Goal: Information Seeking & Learning: Learn about a topic

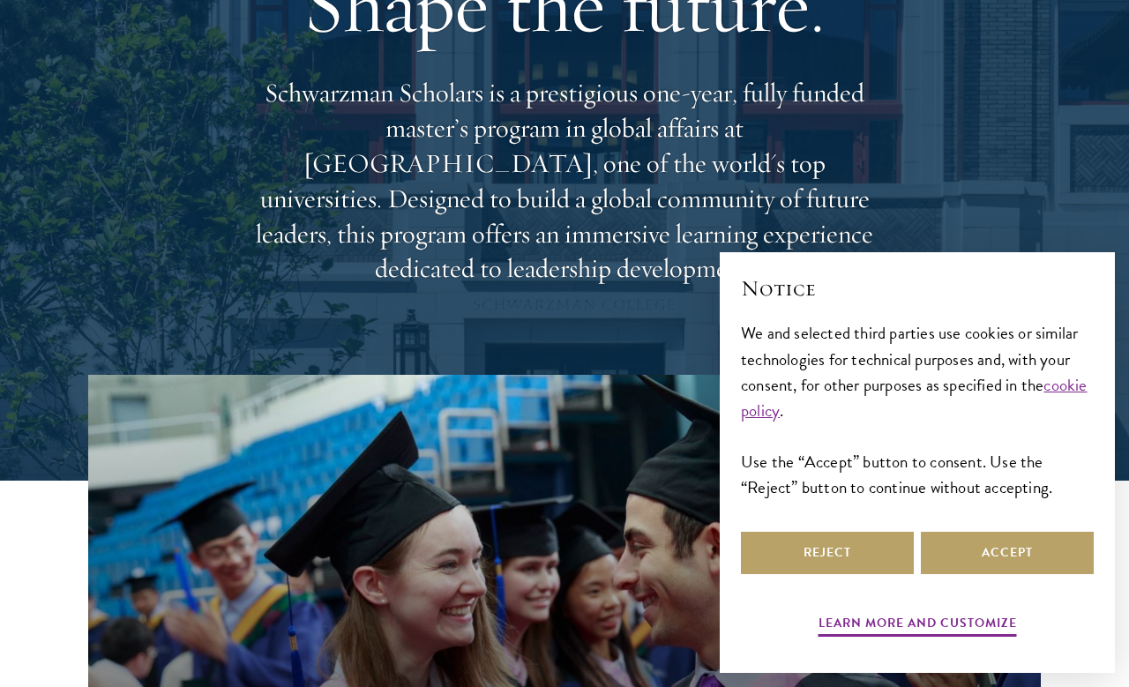
scroll to position [188, 0]
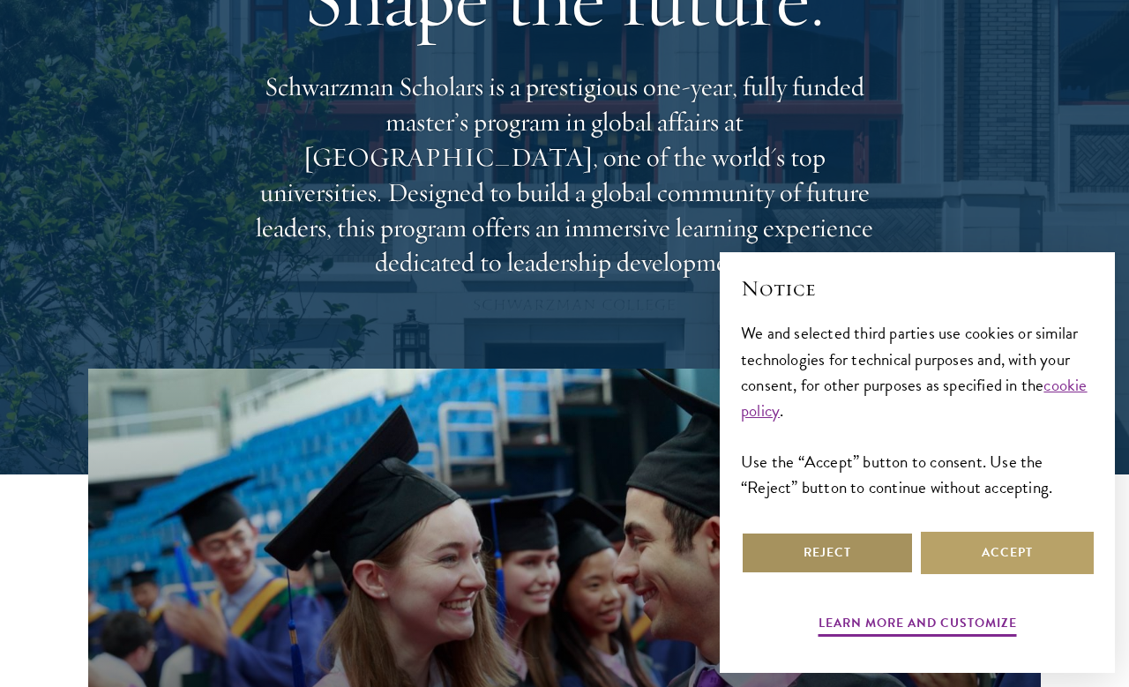
click at [832, 574] on button "Reject" at bounding box center [827, 553] width 173 height 42
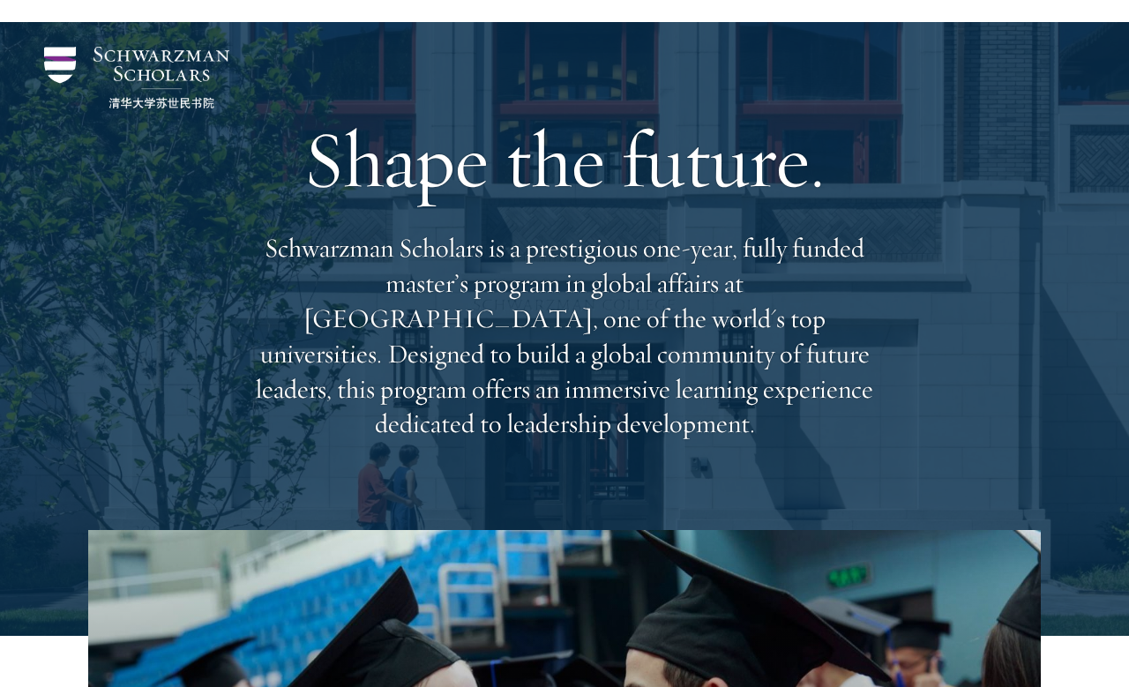
scroll to position [0, 0]
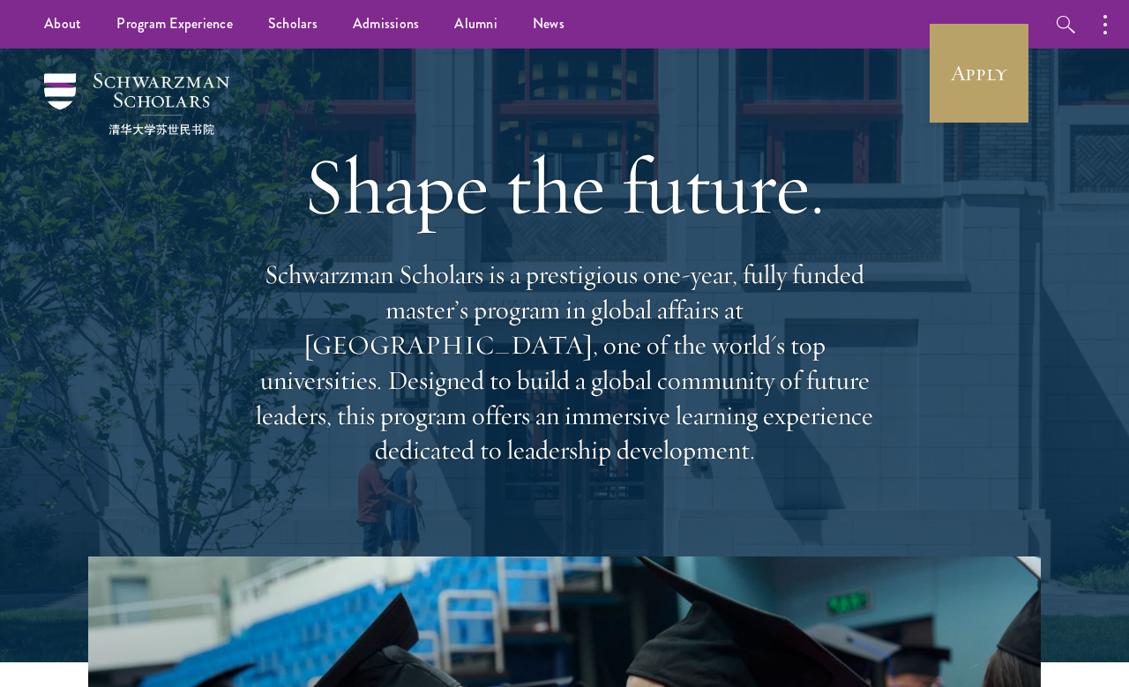
click at [991, 11] on div "Apply Follow Schwarzman Scholars" at bounding box center [1123, 24] width 389 height 48
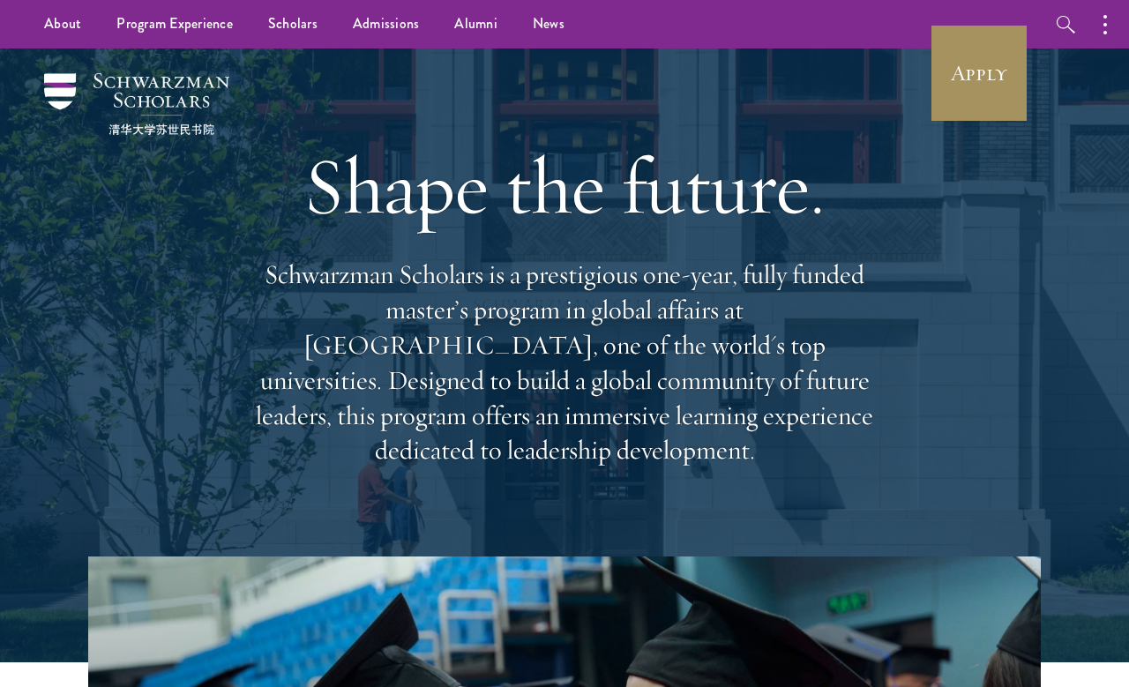
click at [991, 39] on link "Apply" at bounding box center [978, 73] width 99 height 99
click at [967, 74] on link "Apply" at bounding box center [978, 73] width 99 height 99
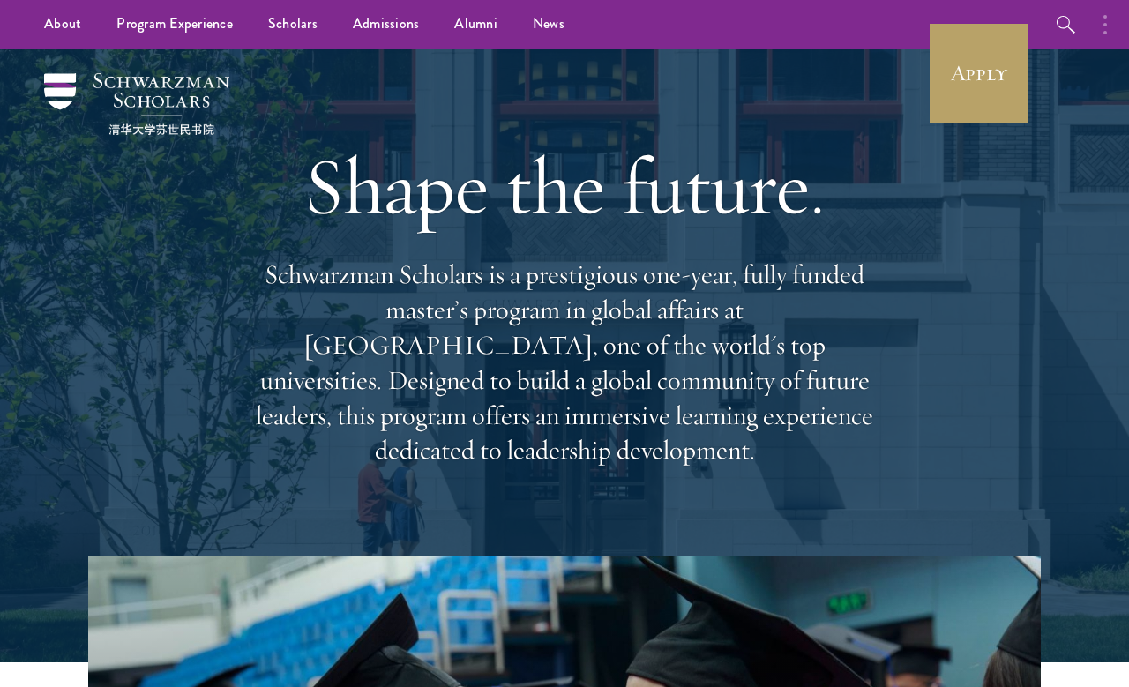
click at [1105, 23] on circle "button" at bounding box center [1105, 25] width 4 height 4
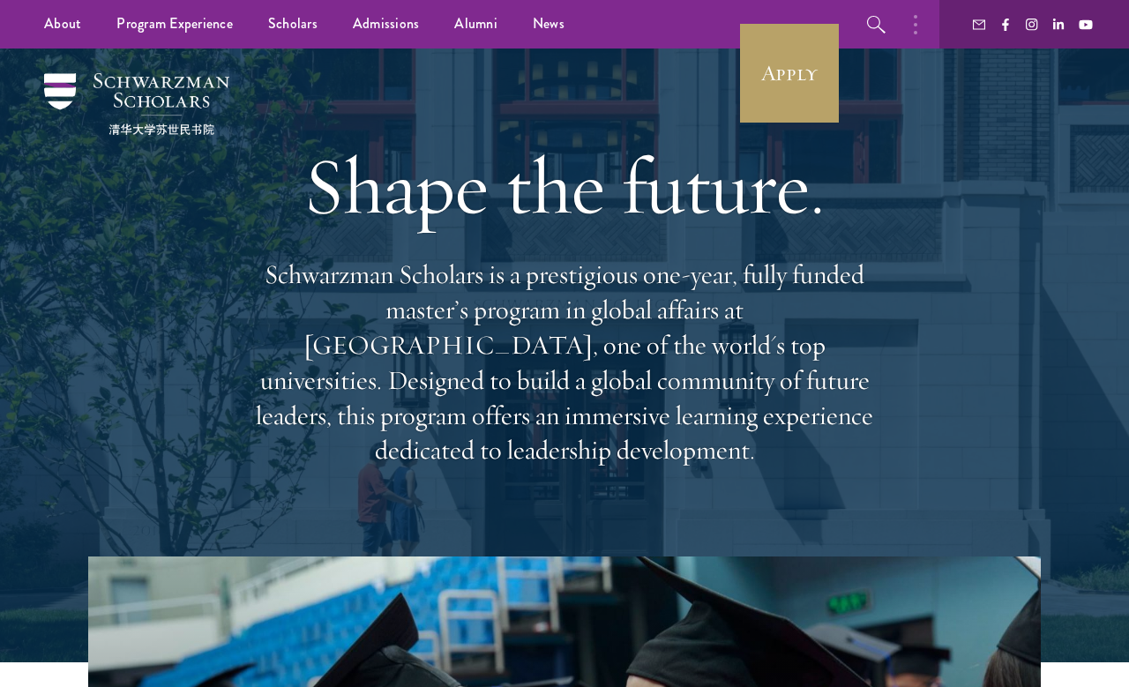
click at [175, 414] on div "Shape the future. Schwarzman Scholars is a prestigious one-year, fully funded m…" at bounding box center [564, 302] width 952 height 508
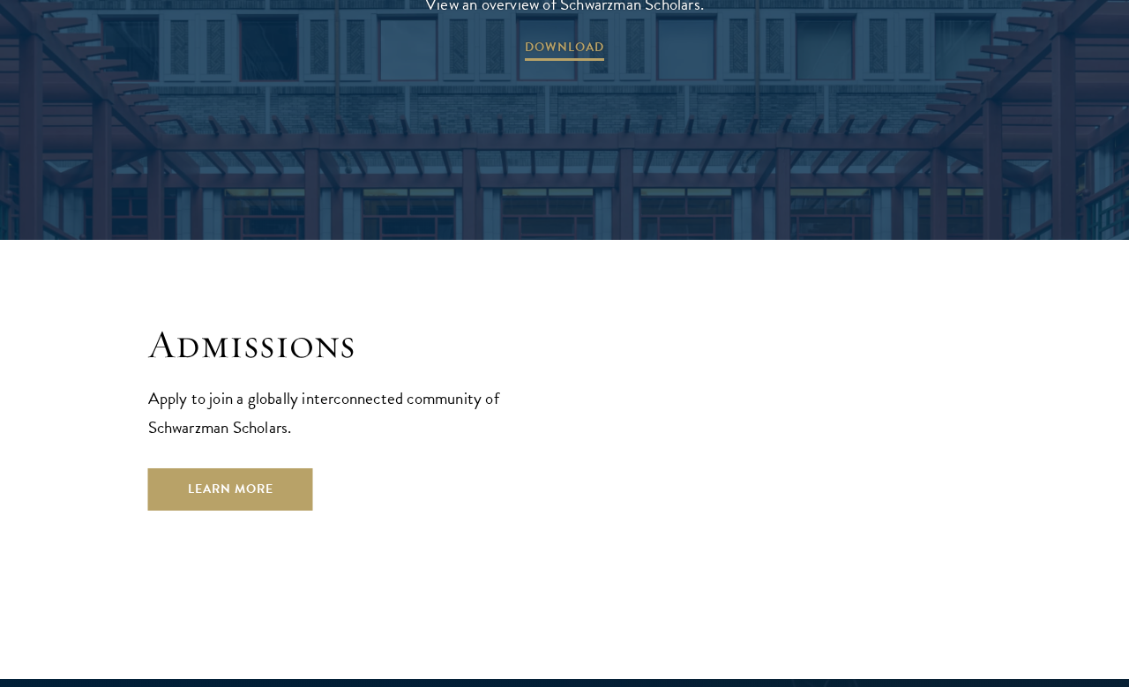
scroll to position [2678, 0]
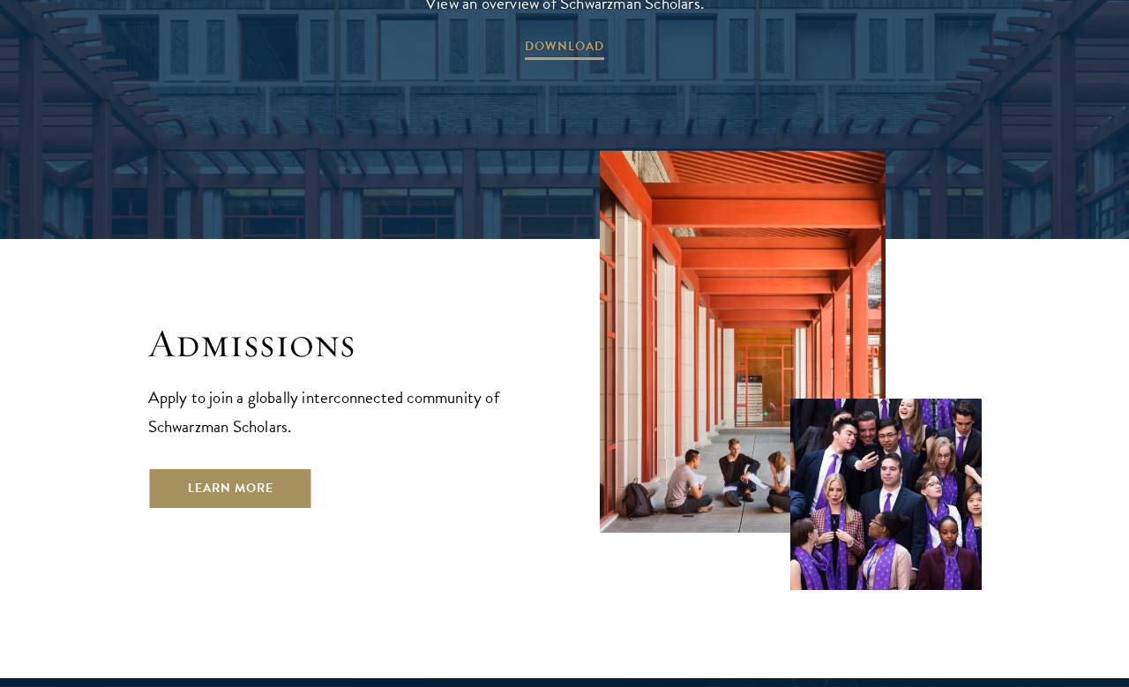
click at [162, 467] on link "Learn More" at bounding box center [230, 488] width 165 height 42
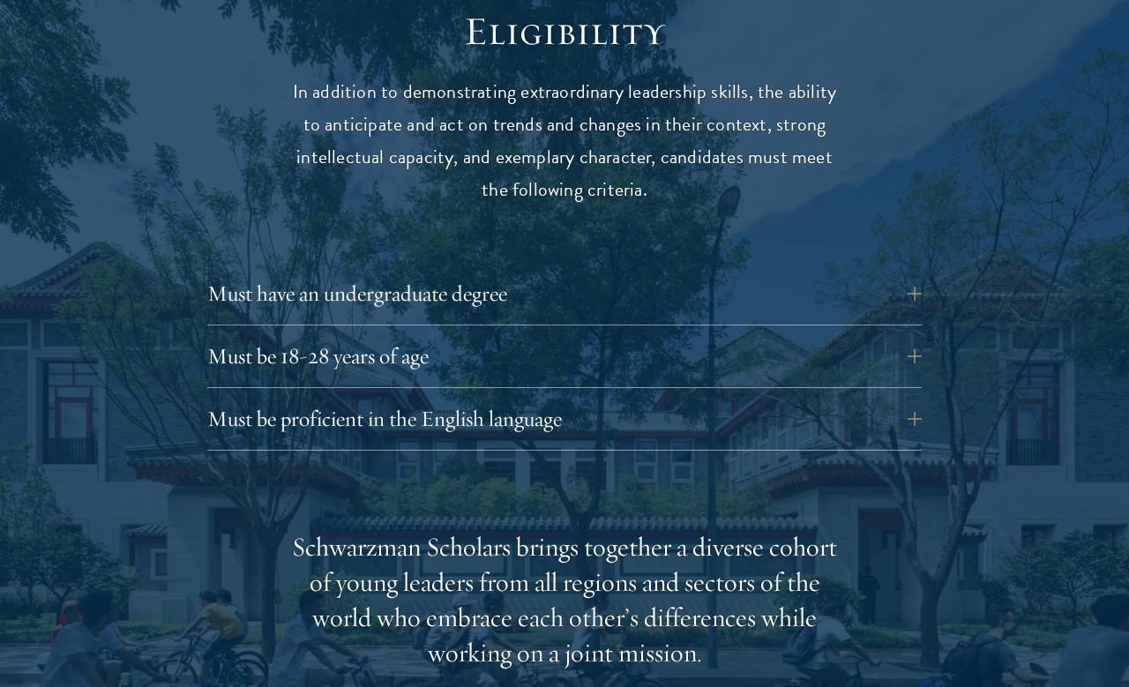
scroll to position [2282, 0]
click at [894, 352] on button "Must be 18-28 years of age" at bounding box center [577, 355] width 714 height 42
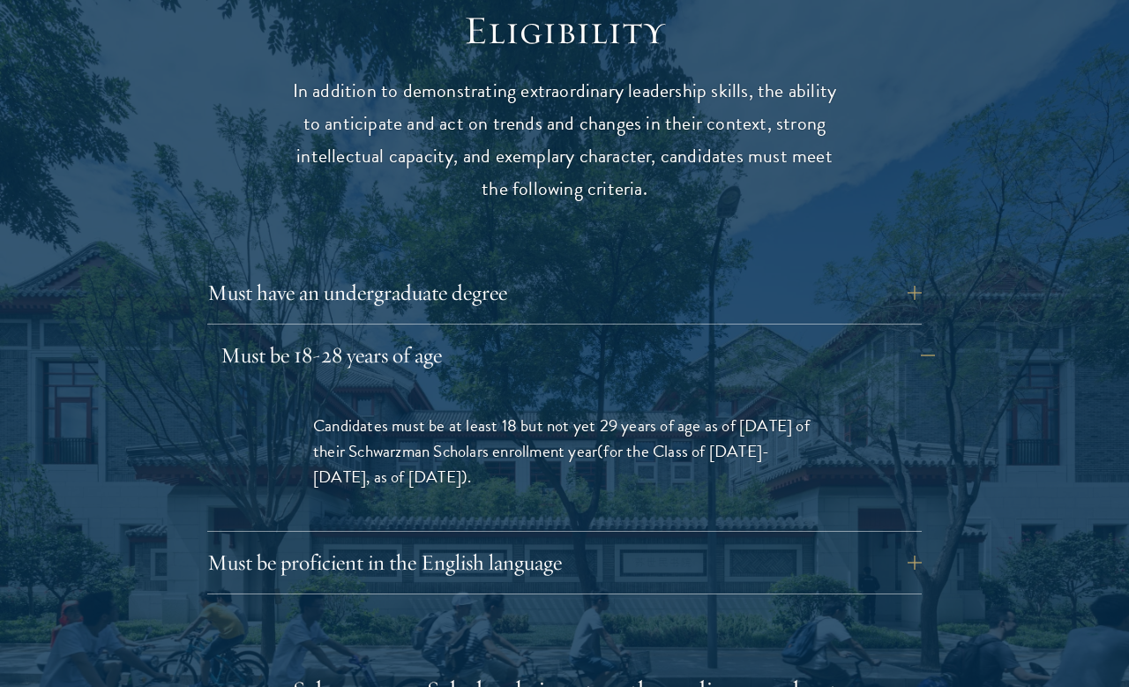
click at [907, 352] on button "Must be 18-28 years of age" at bounding box center [577, 355] width 714 height 42
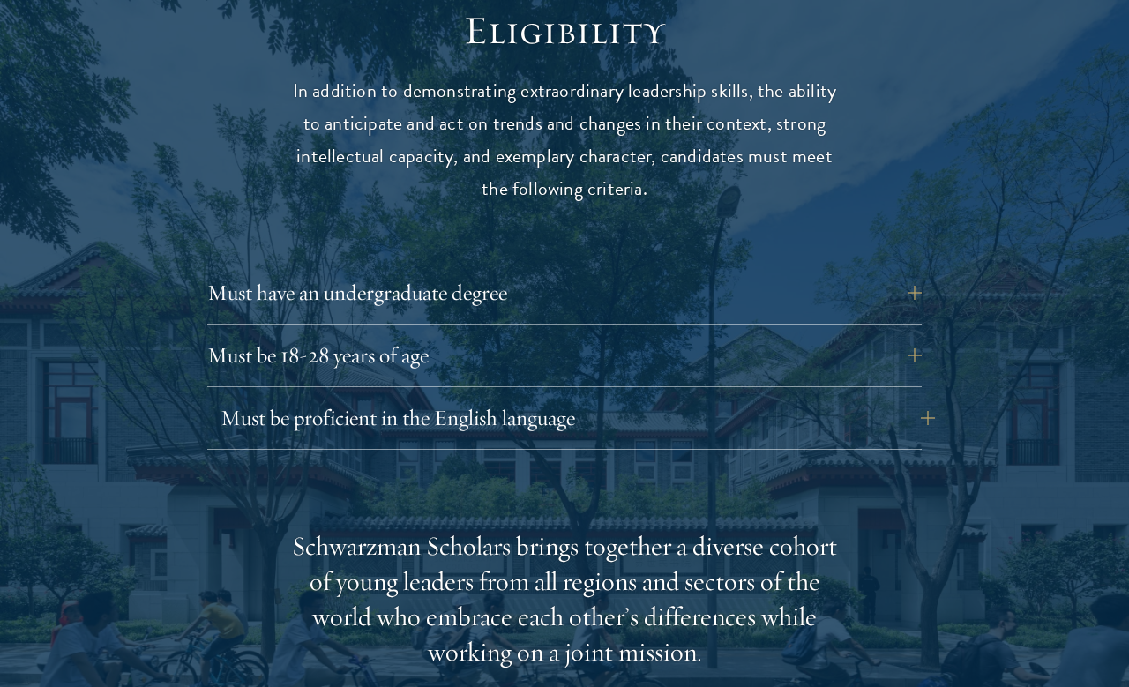
click at [880, 397] on button "Must be proficient in the English language" at bounding box center [577, 418] width 714 height 42
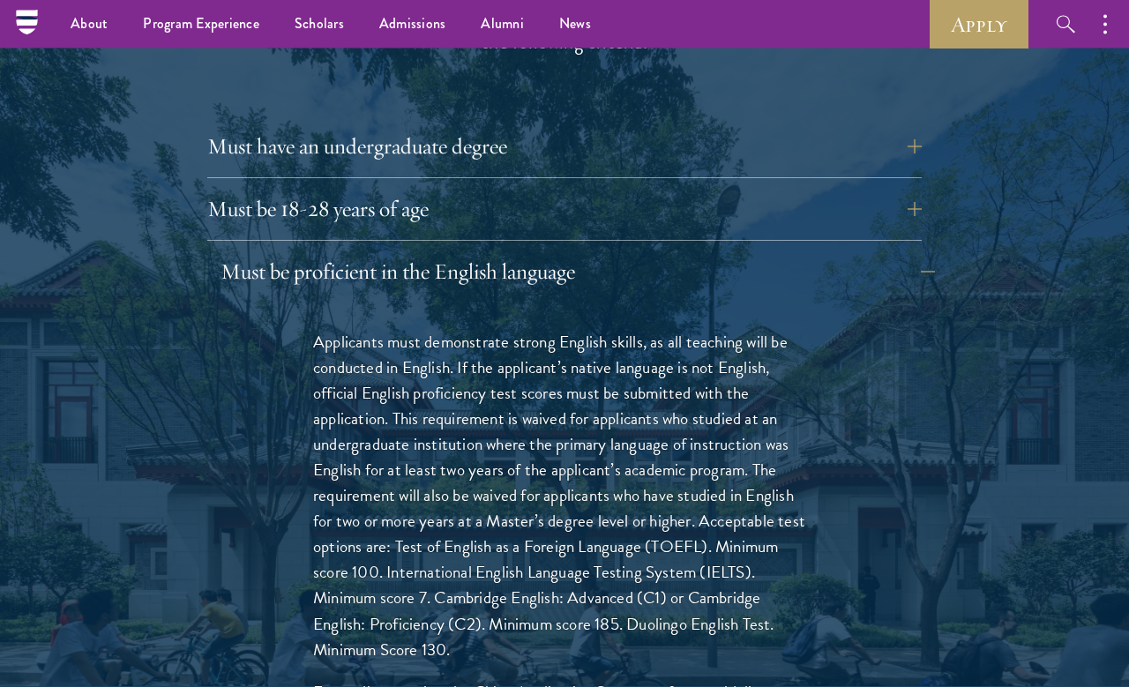
scroll to position [2428, 0]
click at [310, 27] on link "Scholars" at bounding box center [319, 24] width 85 height 48
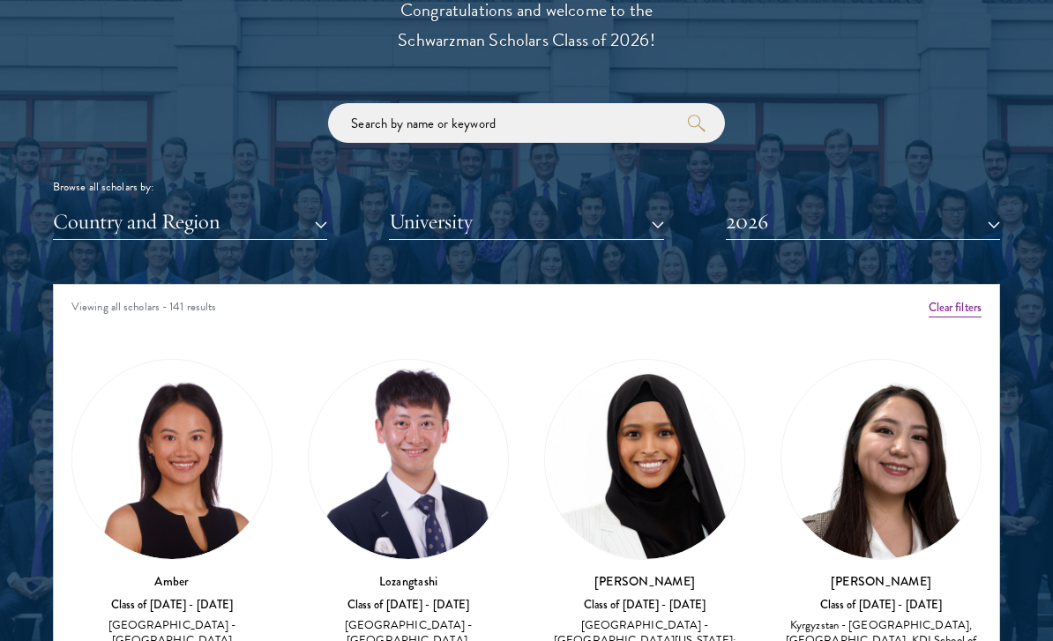
scroll to position [64, 0]
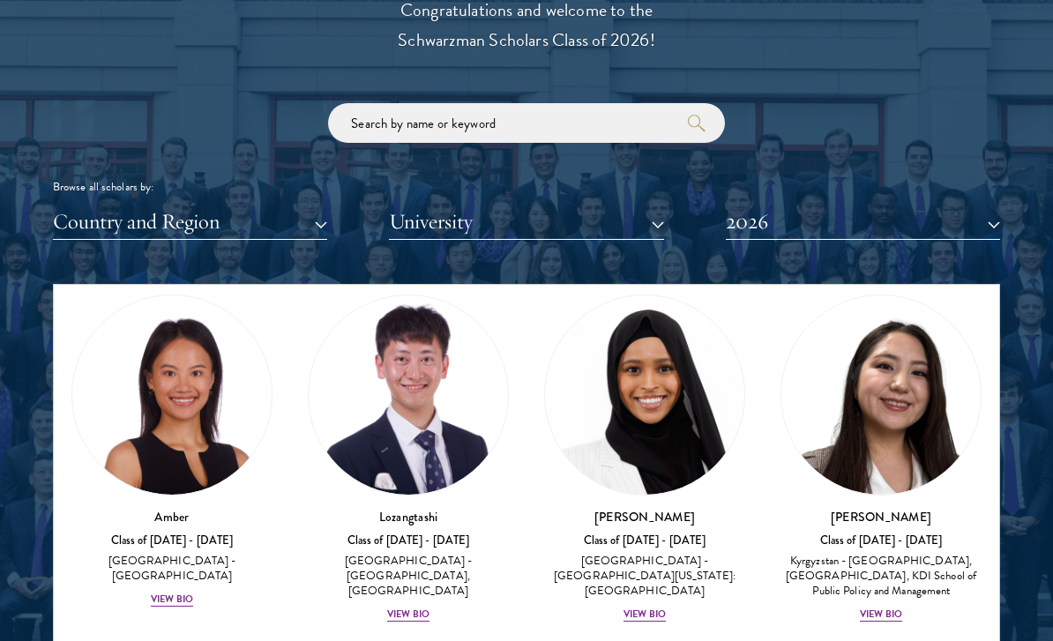
click at [287, 228] on button "Country and Region" at bounding box center [190, 222] width 274 height 36
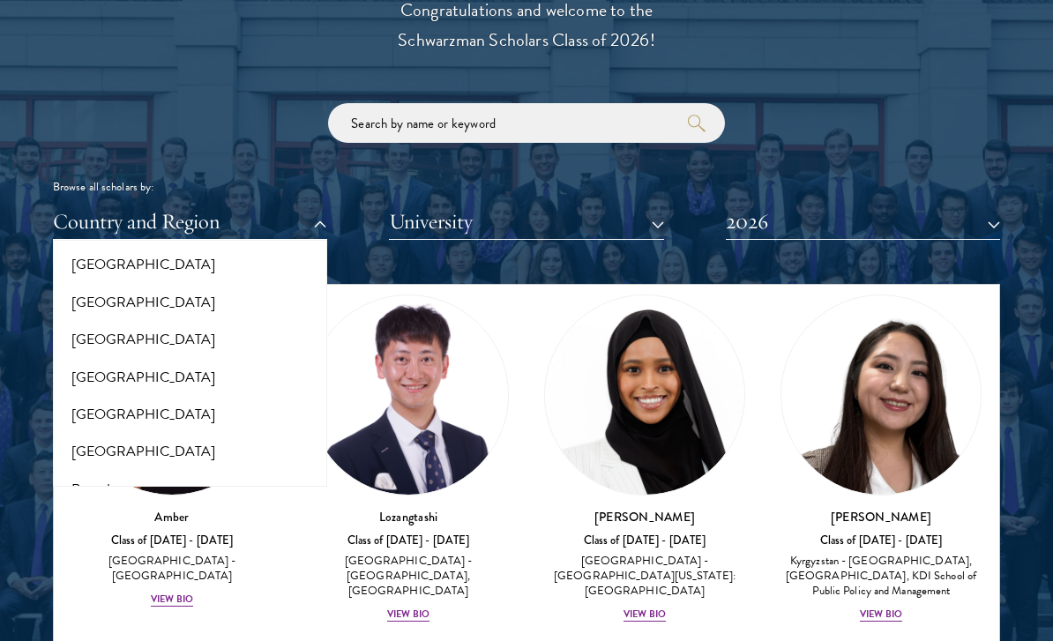
scroll to position [2703, 0]
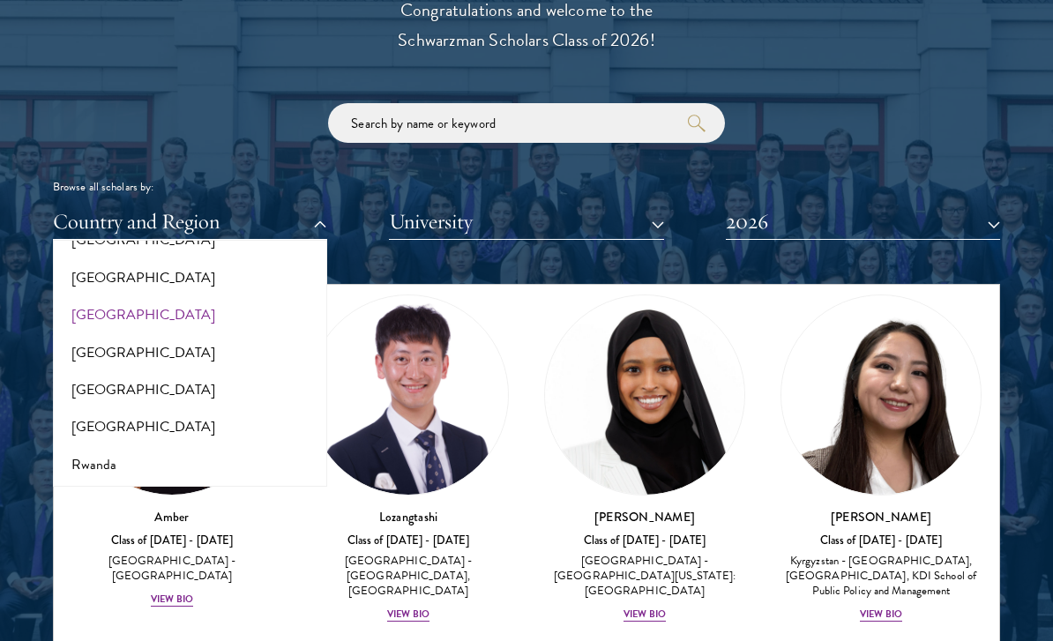
click at [82, 296] on button "[GEOGRAPHIC_DATA]" at bounding box center [190, 314] width 264 height 37
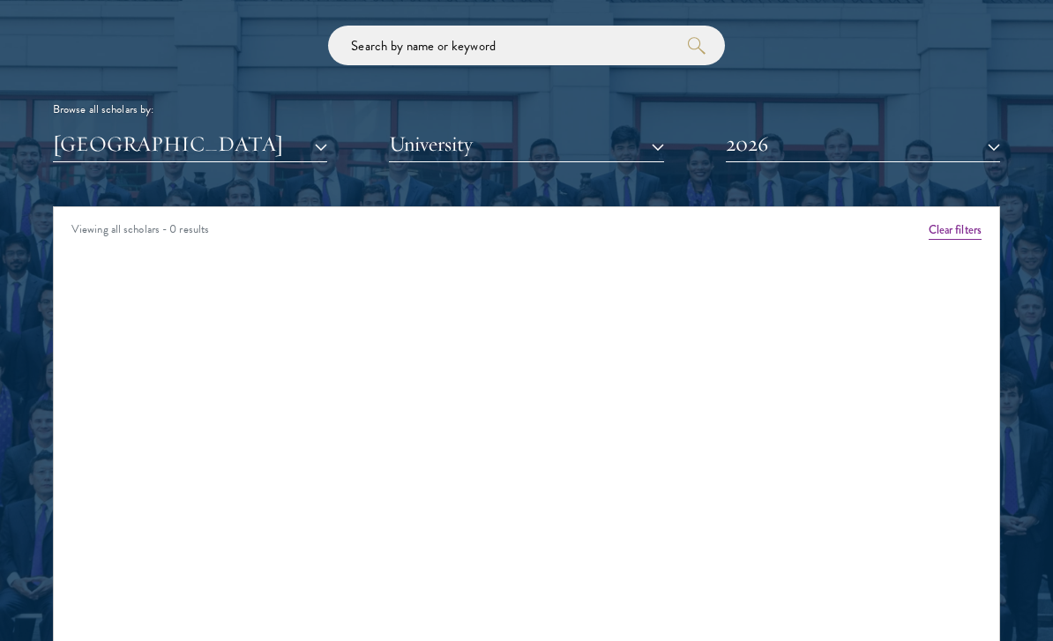
scroll to position [2059, 0]
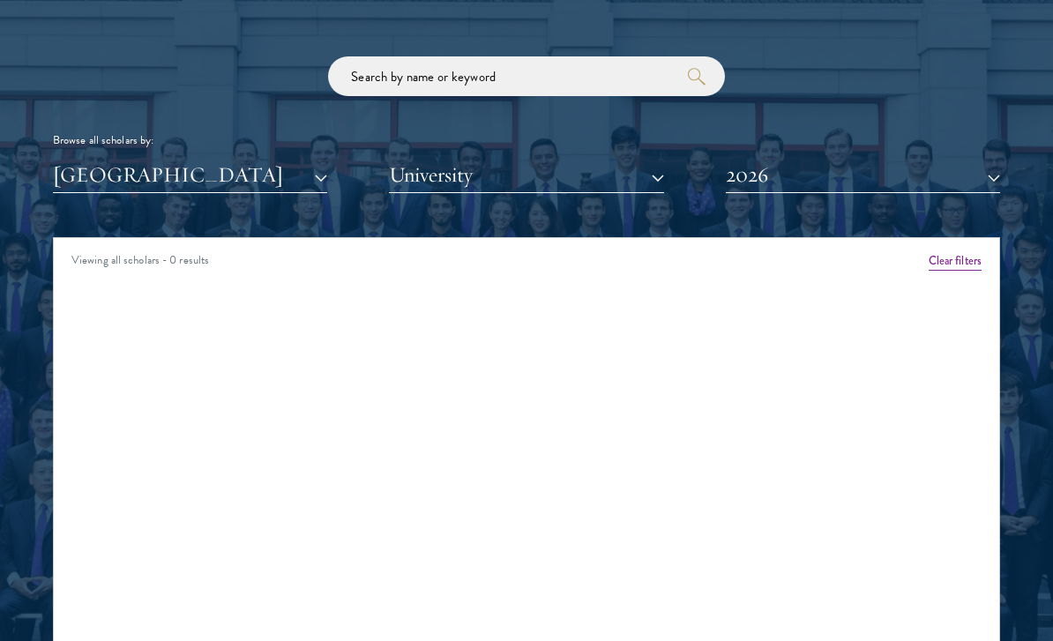
click at [868, 189] on button "2026" at bounding box center [863, 175] width 274 height 36
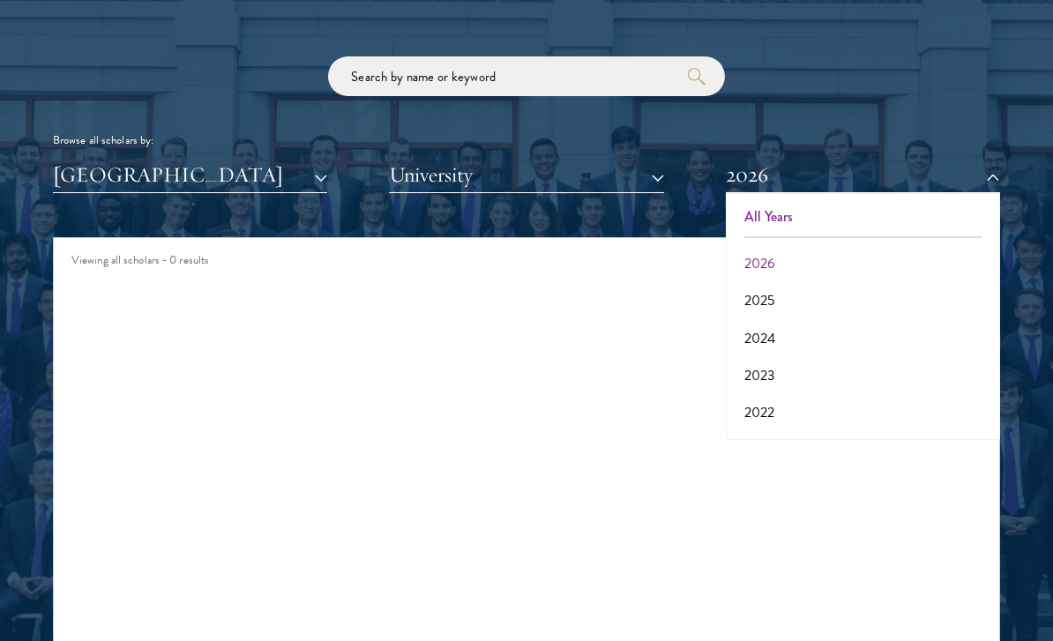
click at [849, 221] on button "All Years" at bounding box center [863, 216] width 264 height 37
